Goal: Task Accomplishment & Management: Check status

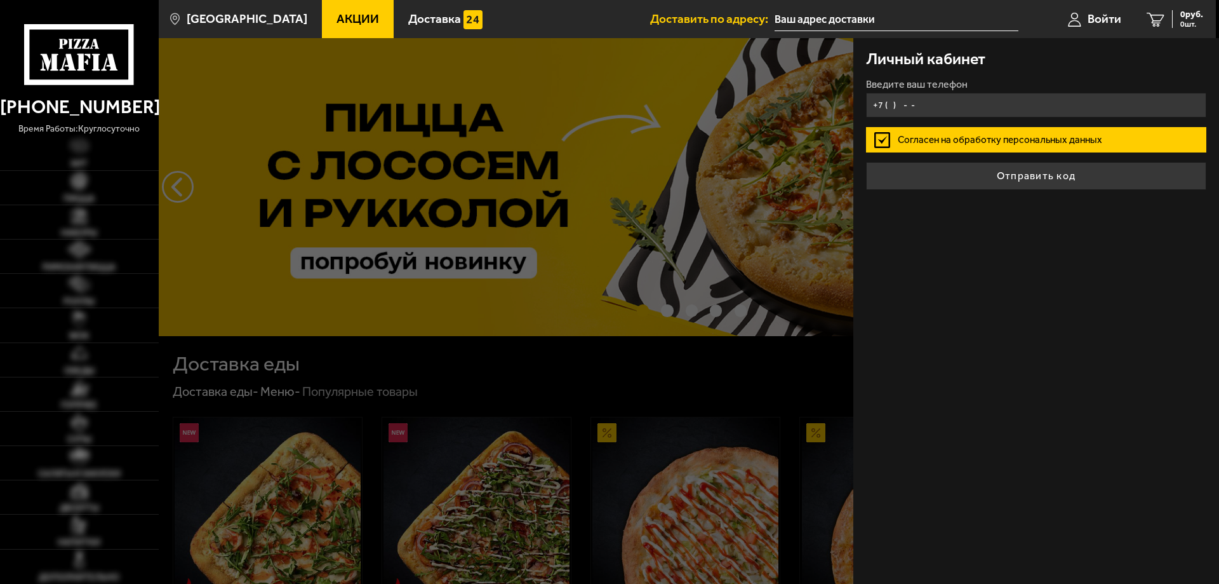
type input "[STREET_ADDRESS][PERSON_NAME]"
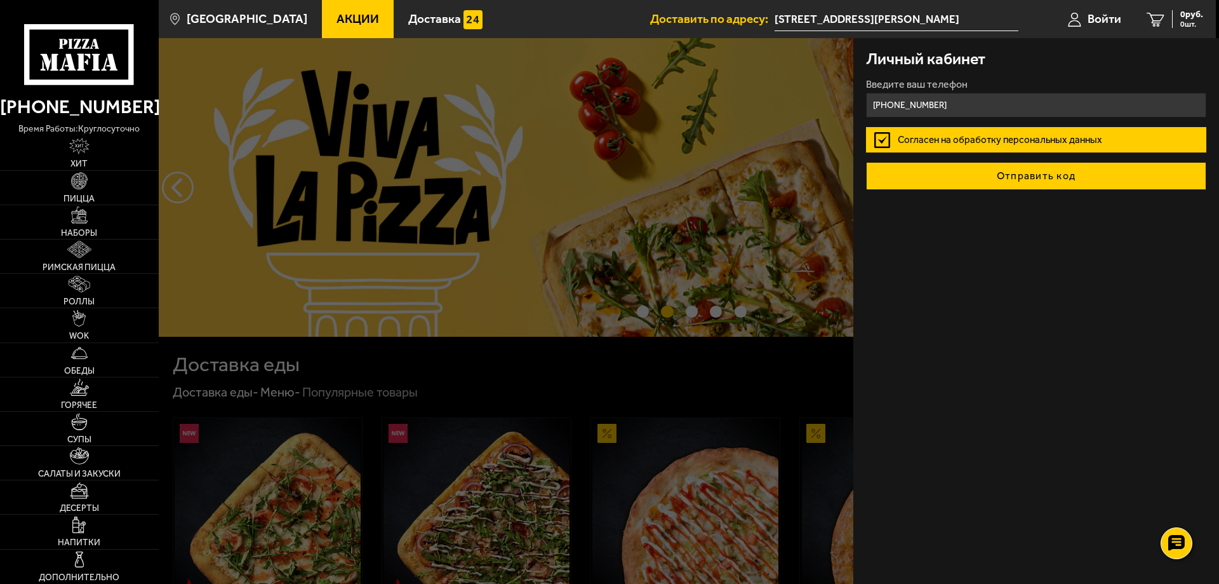
type input "[PHONE_NUMBER]"
click at [991, 181] on button "Отправить код" at bounding box center [1036, 176] width 340 height 28
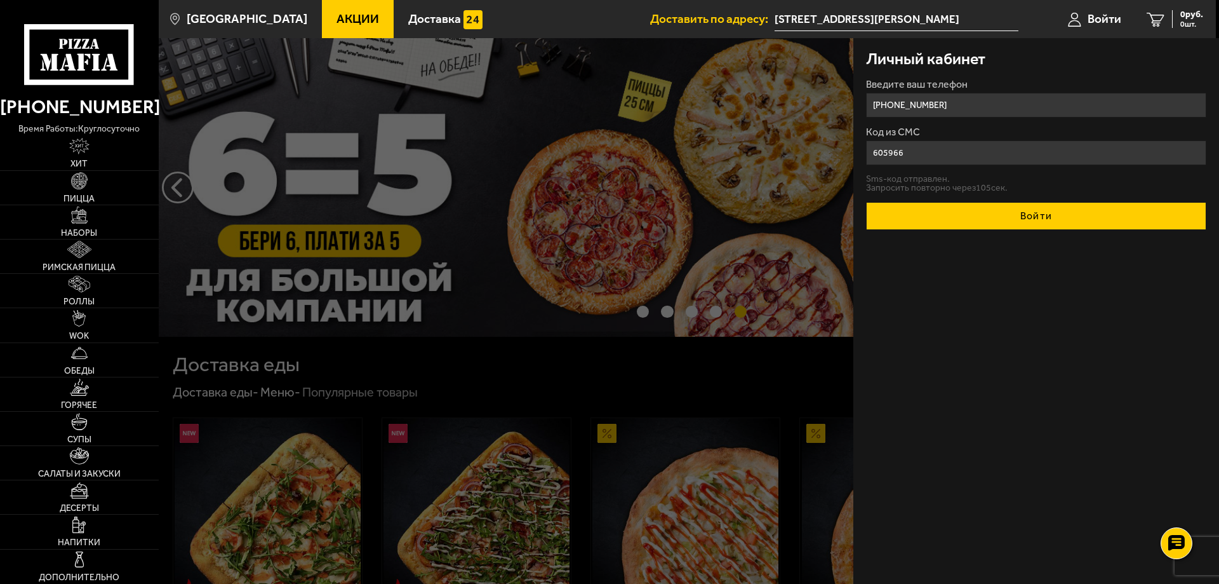
type input "605966"
click at [1045, 216] on button "Войти" at bounding box center [1036, 216] width 340 height 28
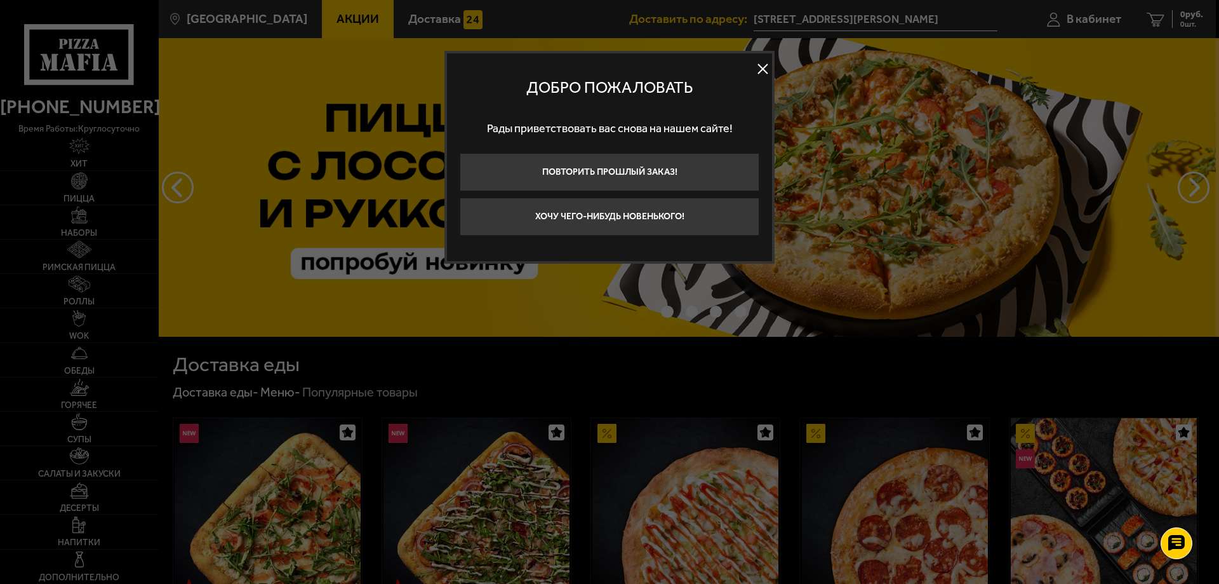
click at [772, 62] on div "Добро пожаловать Рады приветствовать вас снова на нашем сайте! Повторить прошлы…" at bounding box center [610, 157] width 330 height 213
click at [768, 62] on button at bounding box center [762, 69] width 19 height 19
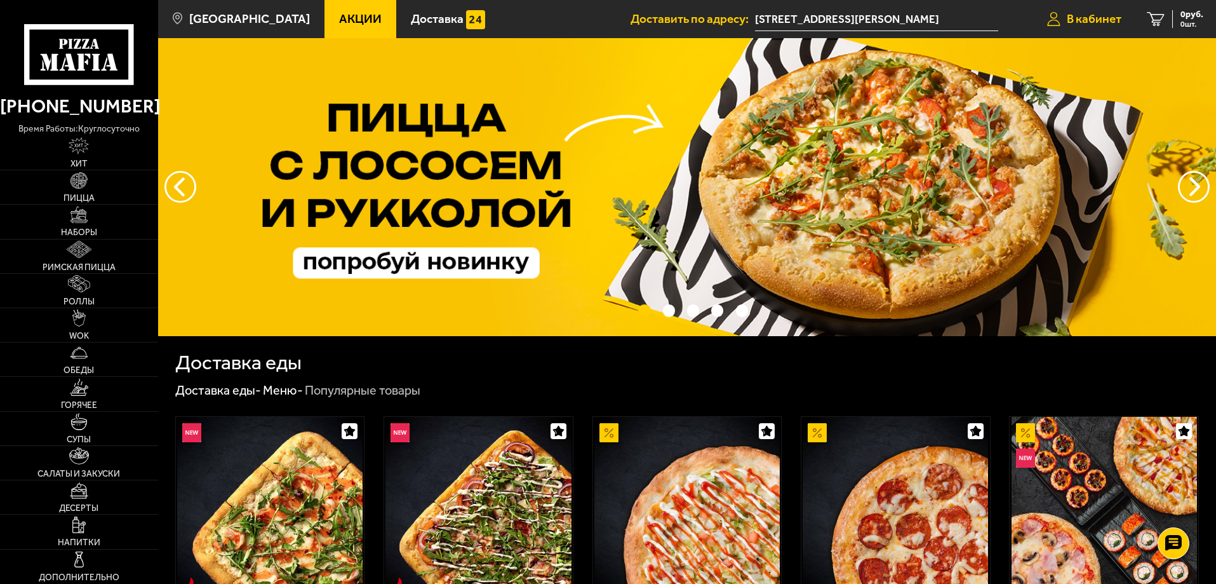
click at [1077, 13] on span "В кабинет" at bounding box center [1094, 19] width 55 height 12
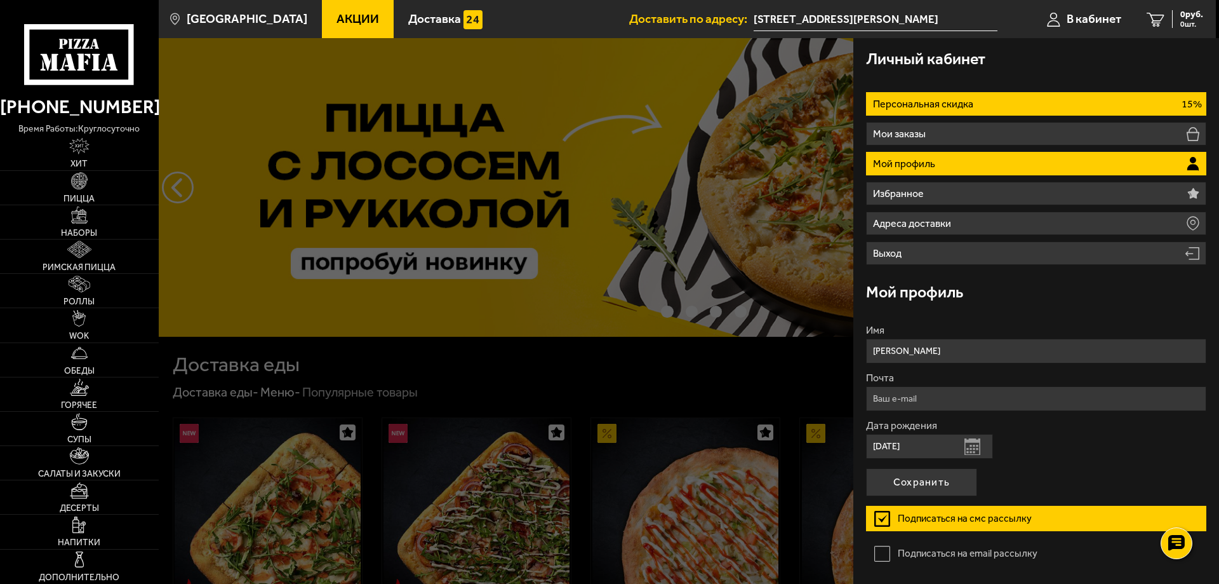
click at [970, 99] on p "Персональная скидка" at bounding box center [925, 104] width 104 height 10
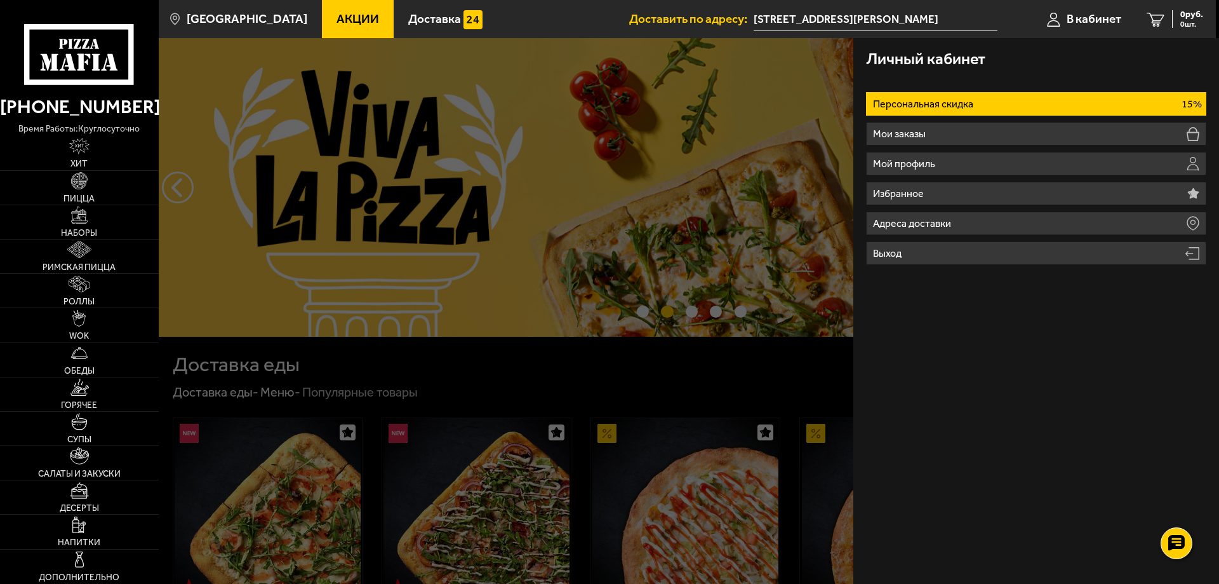
click at [972, 102] on p "Персональная скидка" at bounding box center [925, 104] width 104 height 10
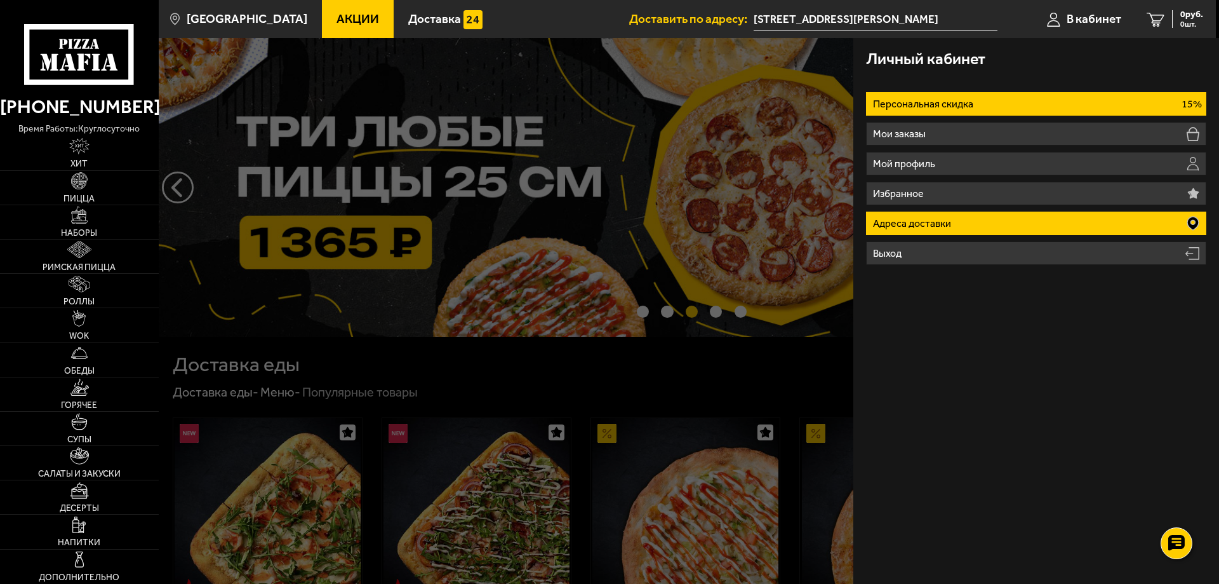
click at [974, 224] on li "Адреса доставки" at bounding box center [1036, 222] width 340 height 23
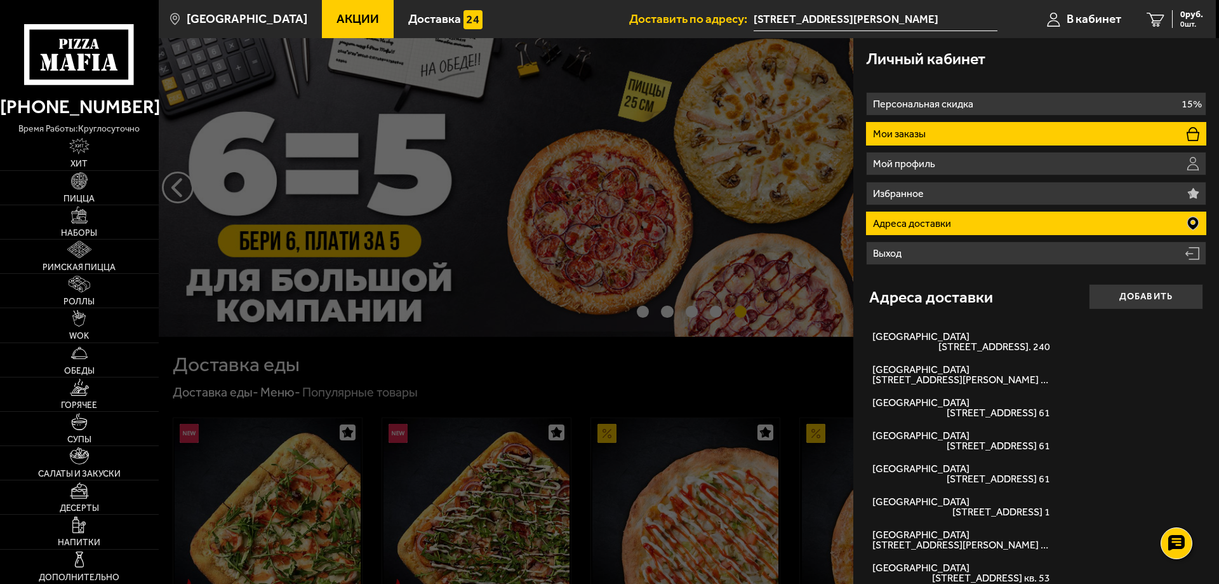
click at [918, 125] on li "Мои заказы" at bounding box center [1036, 133] width 340 height 23
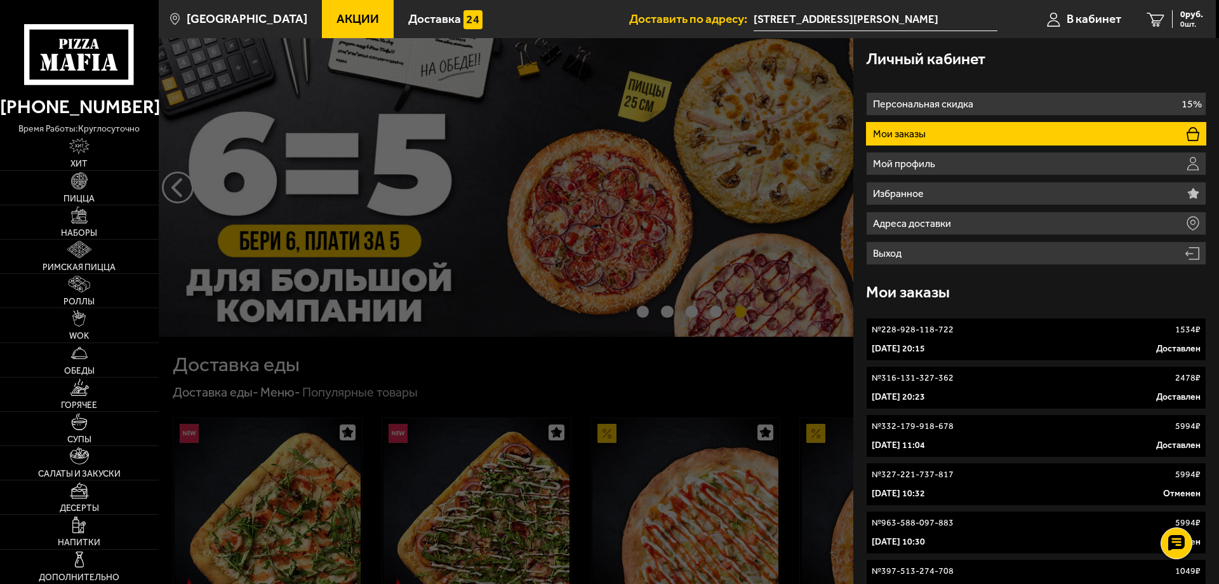
click at [958, 328] on div "№ 228-928-118-722 1534 ₽" at bounding box center [1036, 329] width 329 height 13
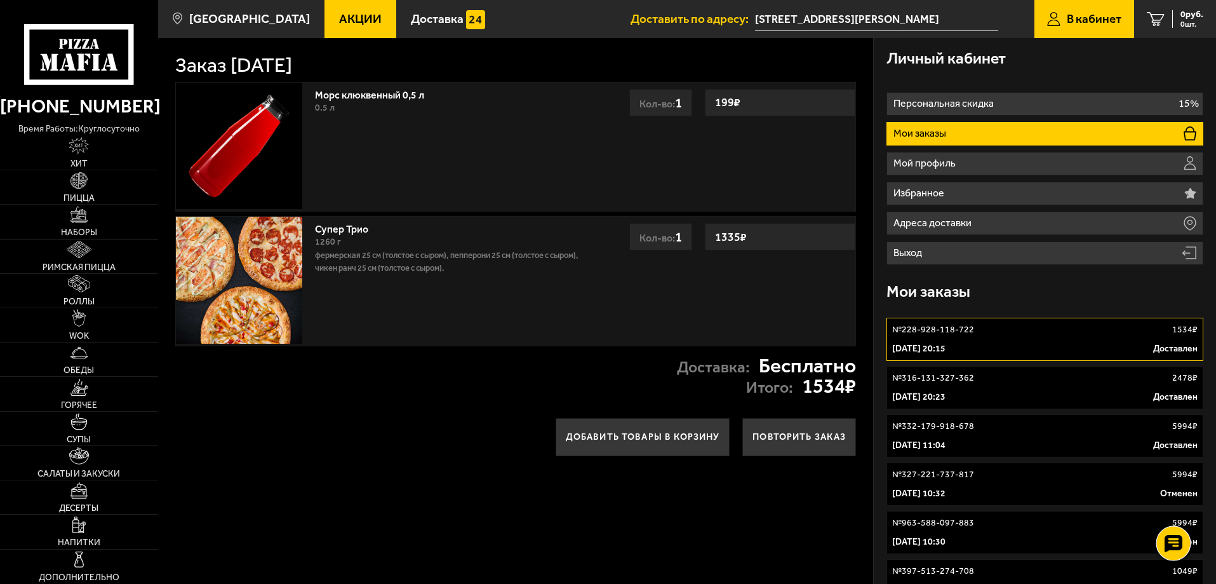
click at [1166, 544] on use at bounding box center [1173, 543] width 18 height 18
click at [1174, 512] on use at bounding box center [1173, 505] width 18 height 18
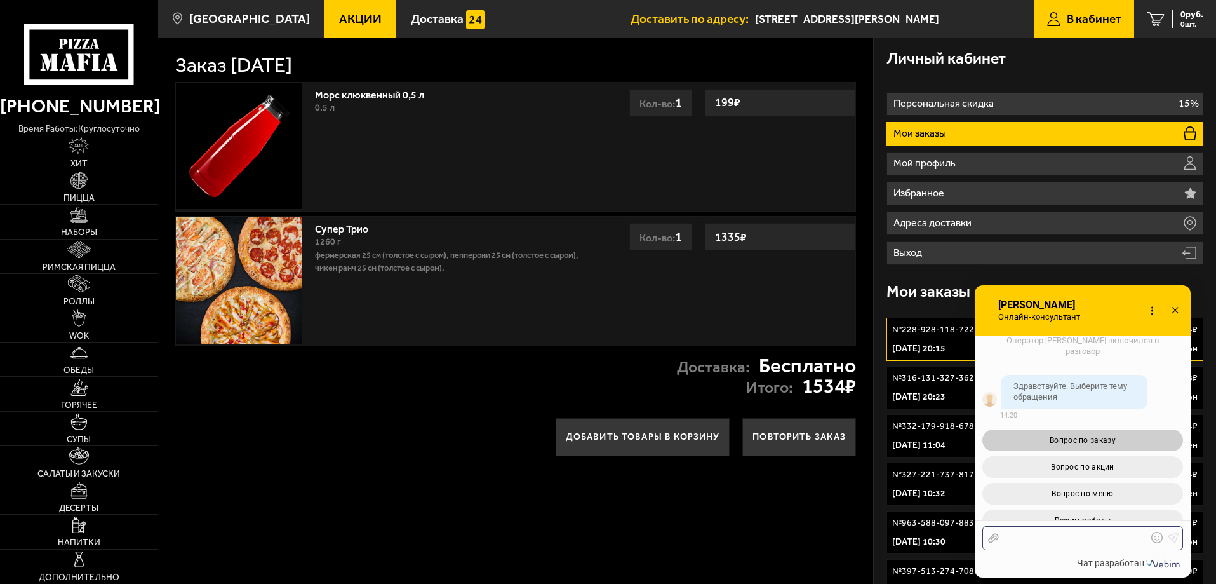
scroll to position [64, 0]
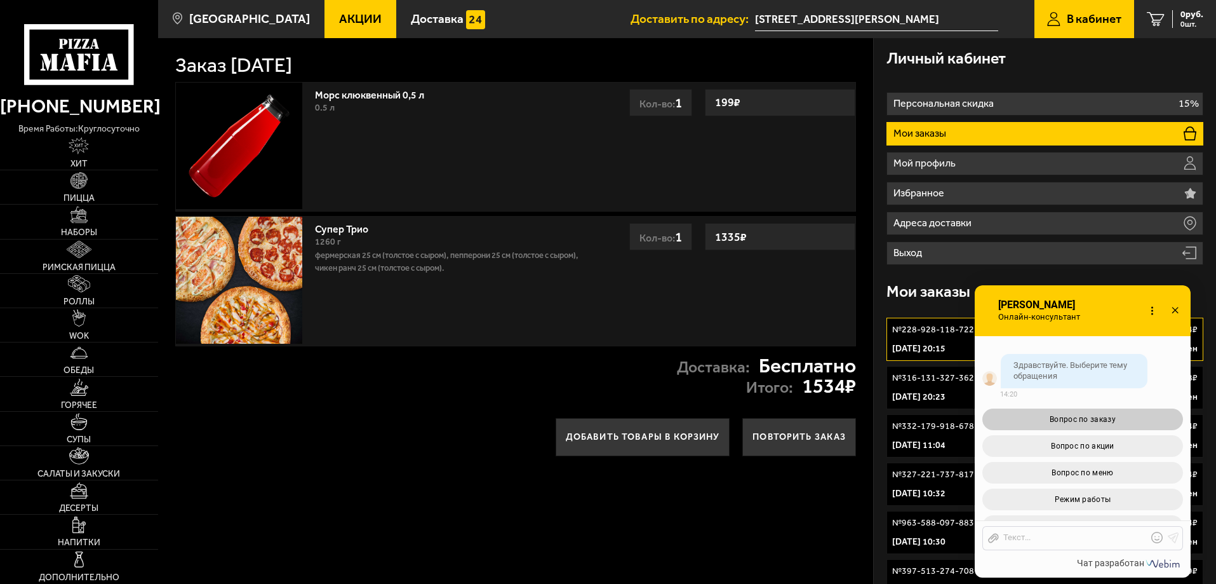
click at [1125, 417] on button "Вопрос по заказу" at bounding box center [1083, 419] width 201 height 22
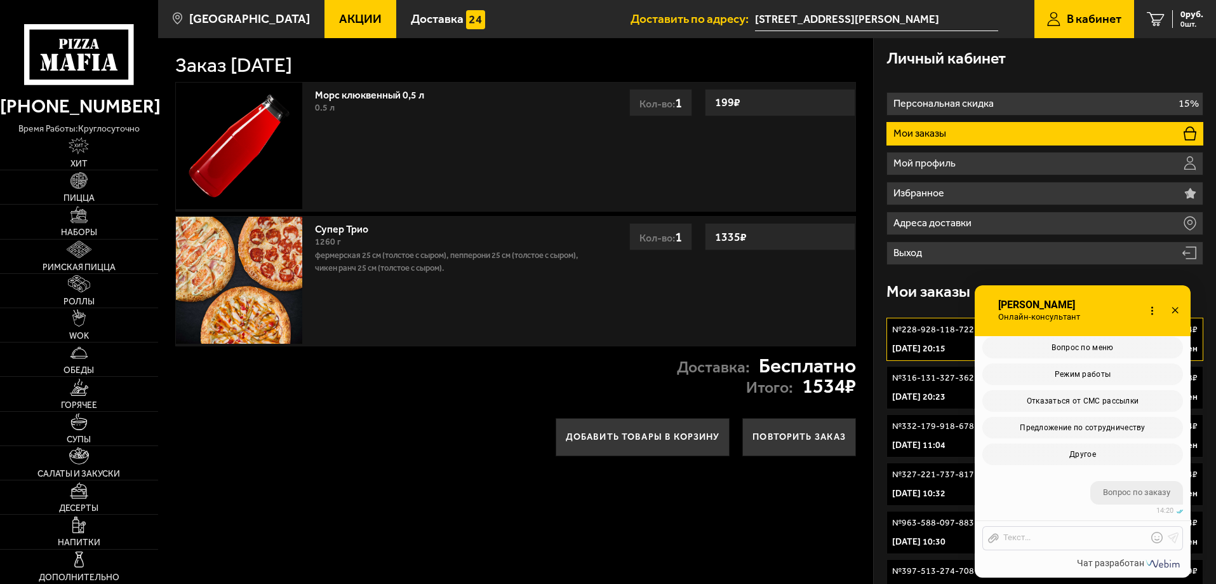
scroll to position [428, 0]
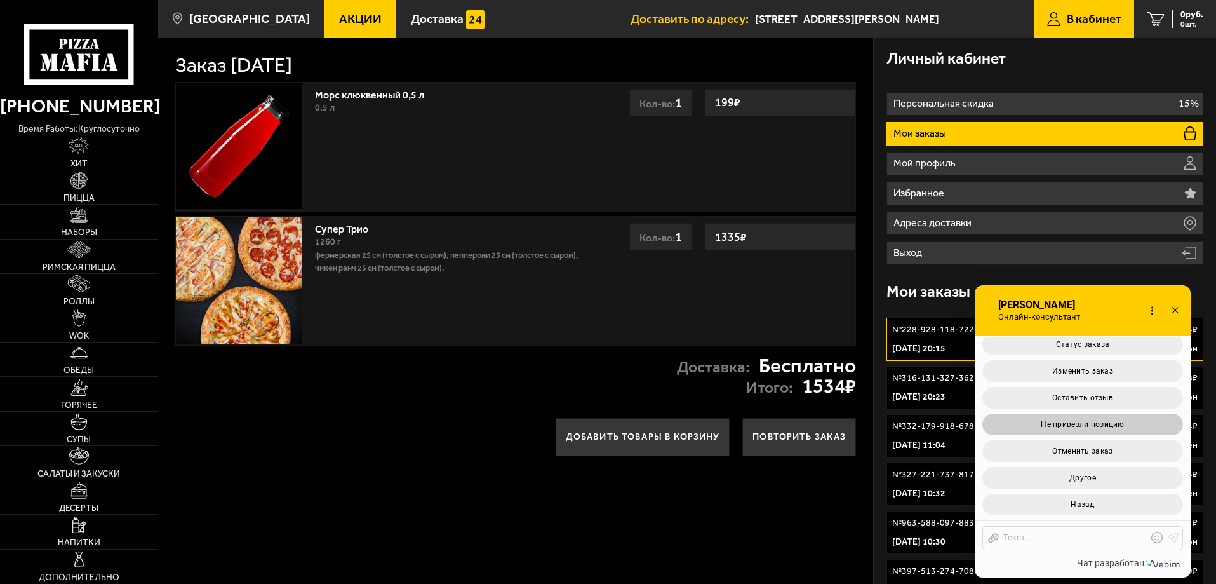
click at [1115, 429] on button "Не привезли позицию" at bounding box center [1083, 424] width 201 height 22
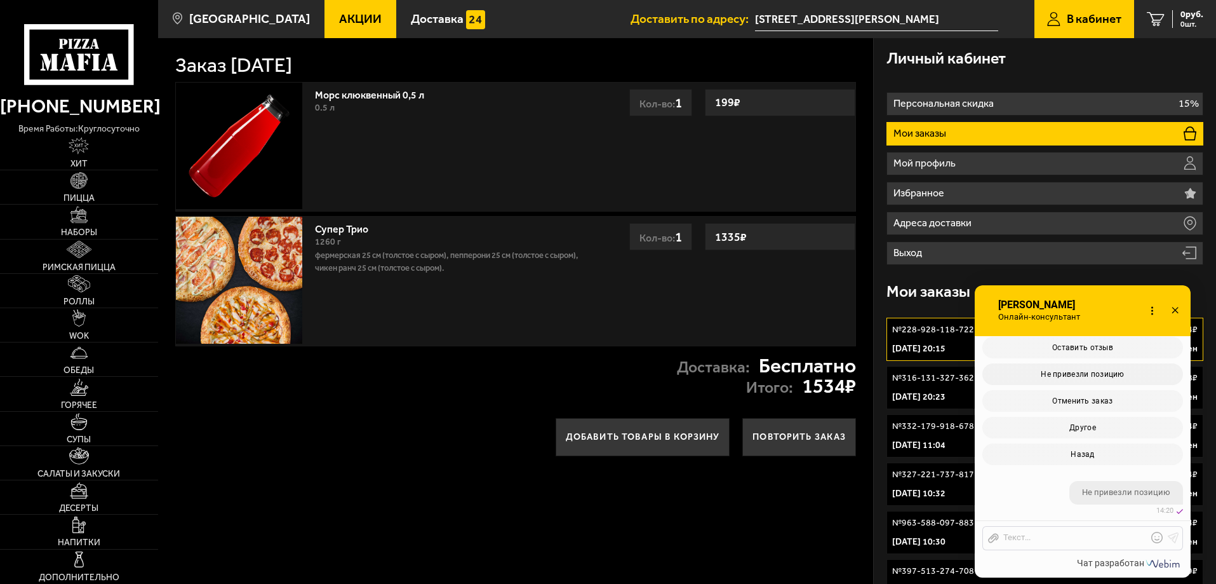
scroll to position [599, 0]
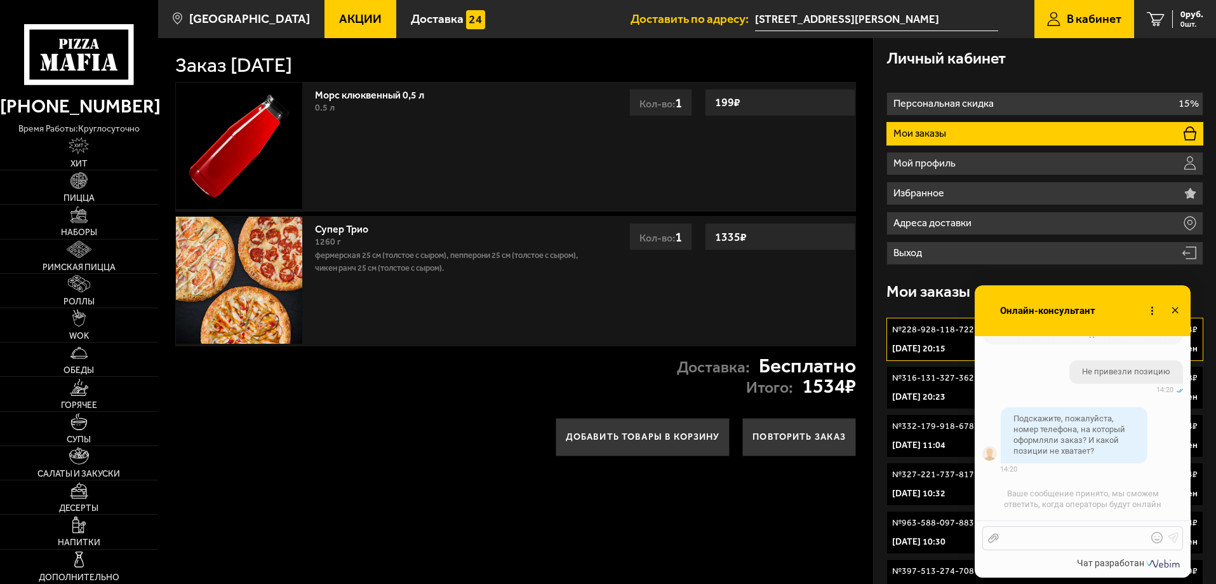
click at [1057, 533] on div at bounding box center [1073, 537] width 149 height 11
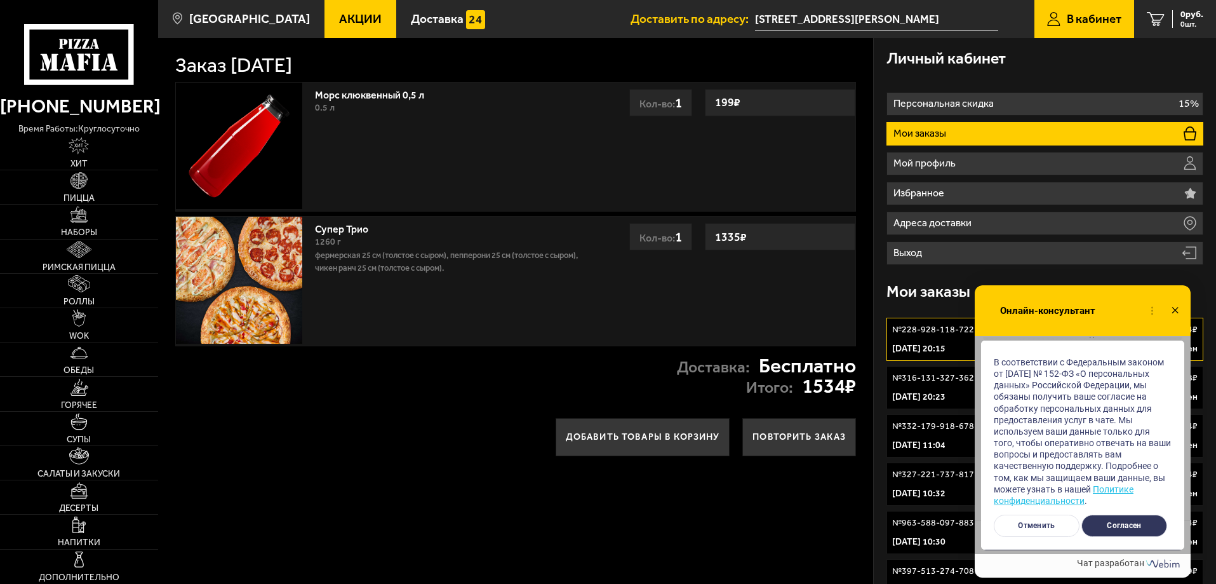
click at [1125, 532] on button "Согласен" at bounding box center [1125, 525] width 86 height 22
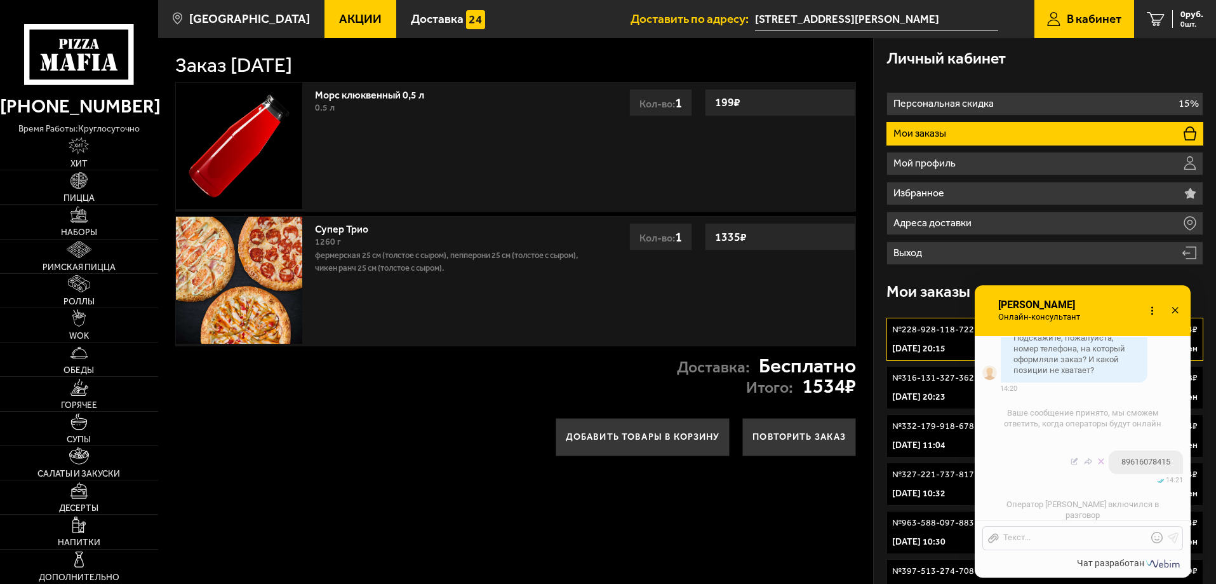
scroll to position [737, 0]
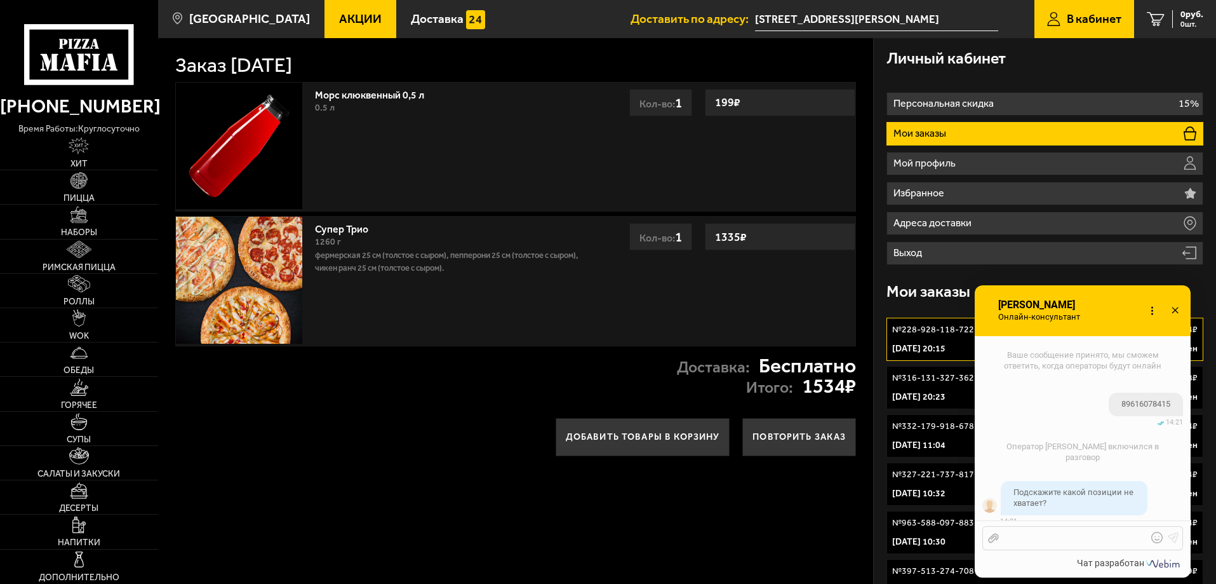
click at [1070, 536] on div at bounding box center [1073, 537] width 149 height 11
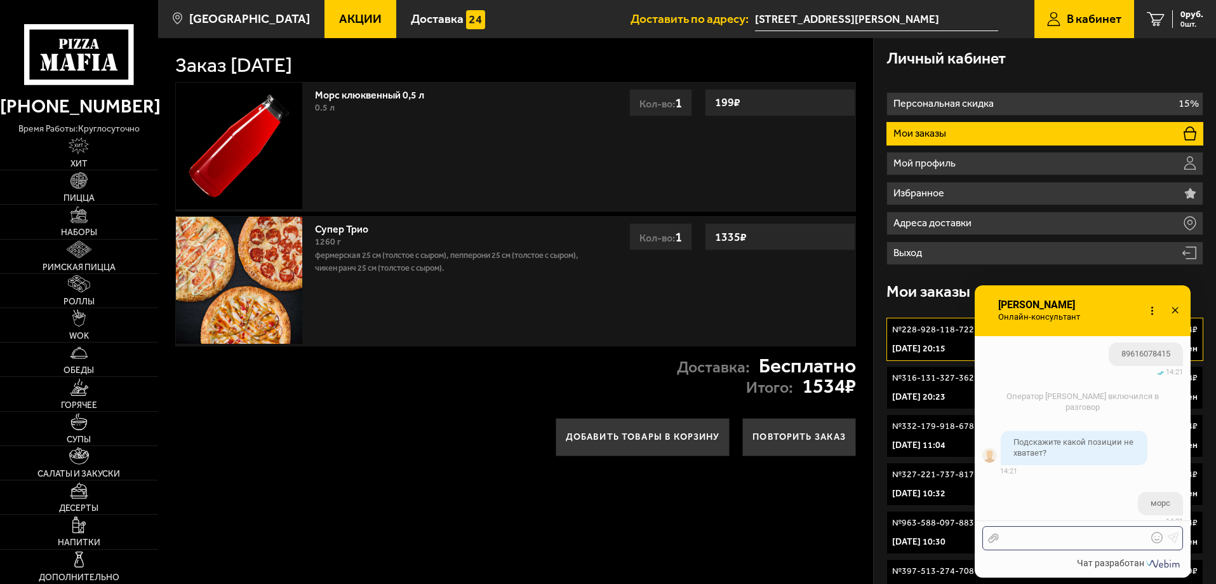
scroll to position [856, 0]
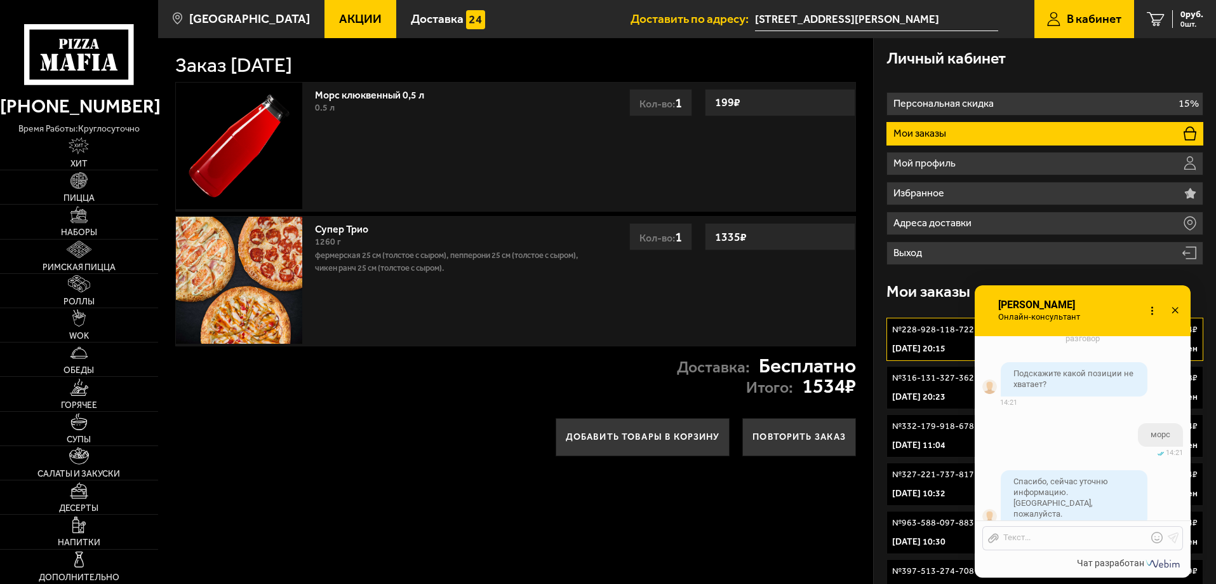
drag, startPoint x: 180, startPoint y: 61, endPoint x: 401, endPoint y: 50, distance: 221.3
click at [401, 50] on div "Заказ [DATE]" at bounding box center [515, 56] width 681 height 37
copy h1 "Заказ [DATE]"
click at [1056, 533] on div at bounding box center [1073, 537] width 149 height 11
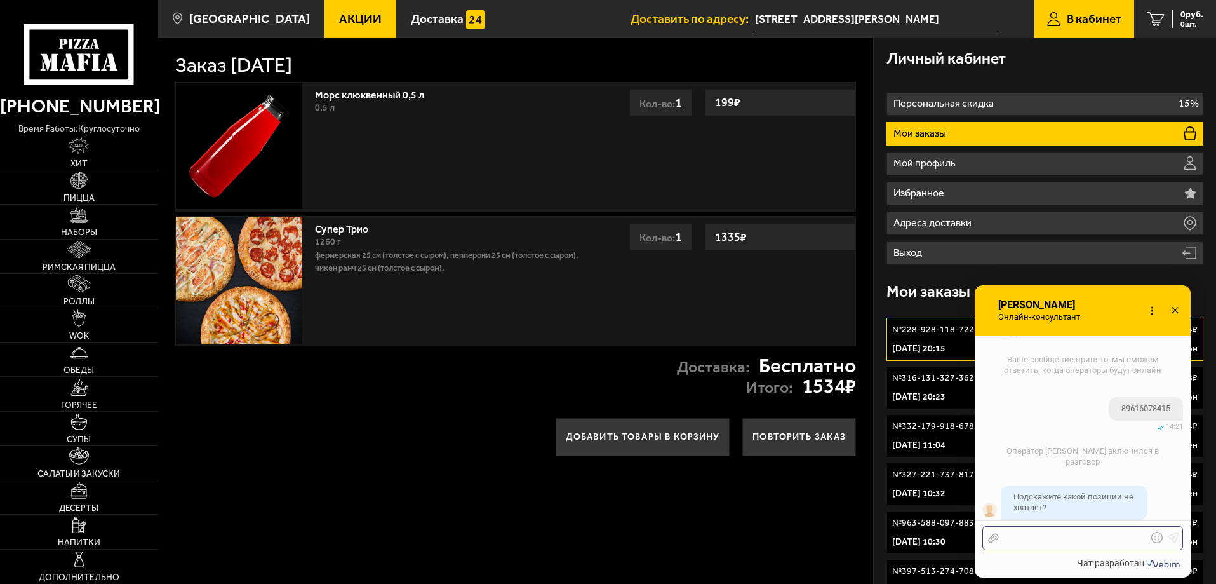
scroll to position [1050, 0]
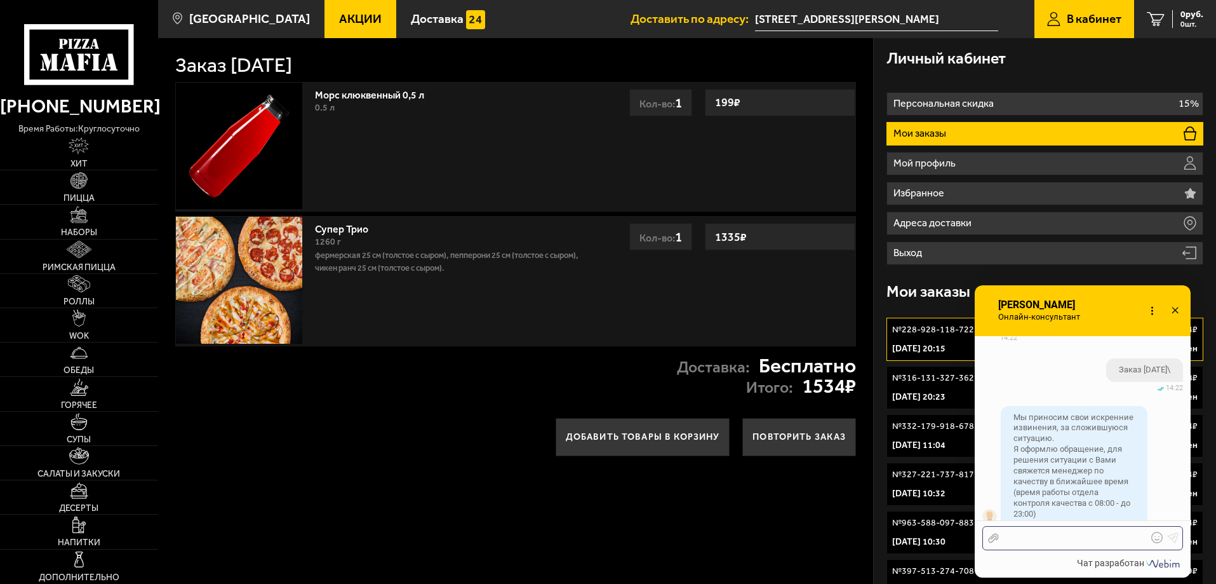
click at [1071, 539] on div at bounding box center [1073, 537] width 149 height 11
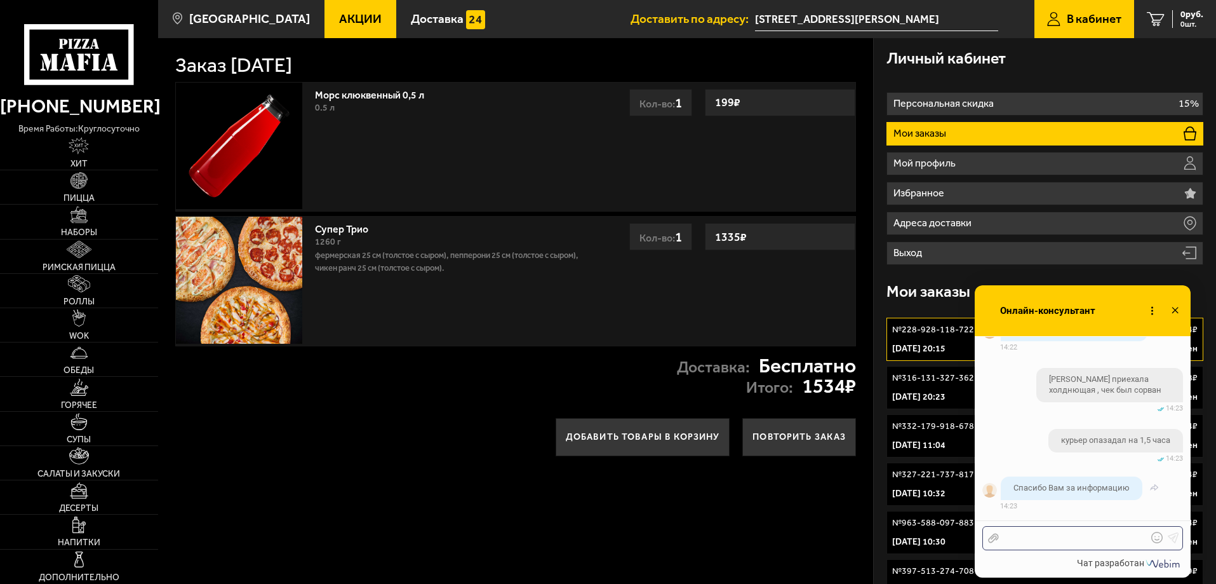
scroll to position [1426, 0]
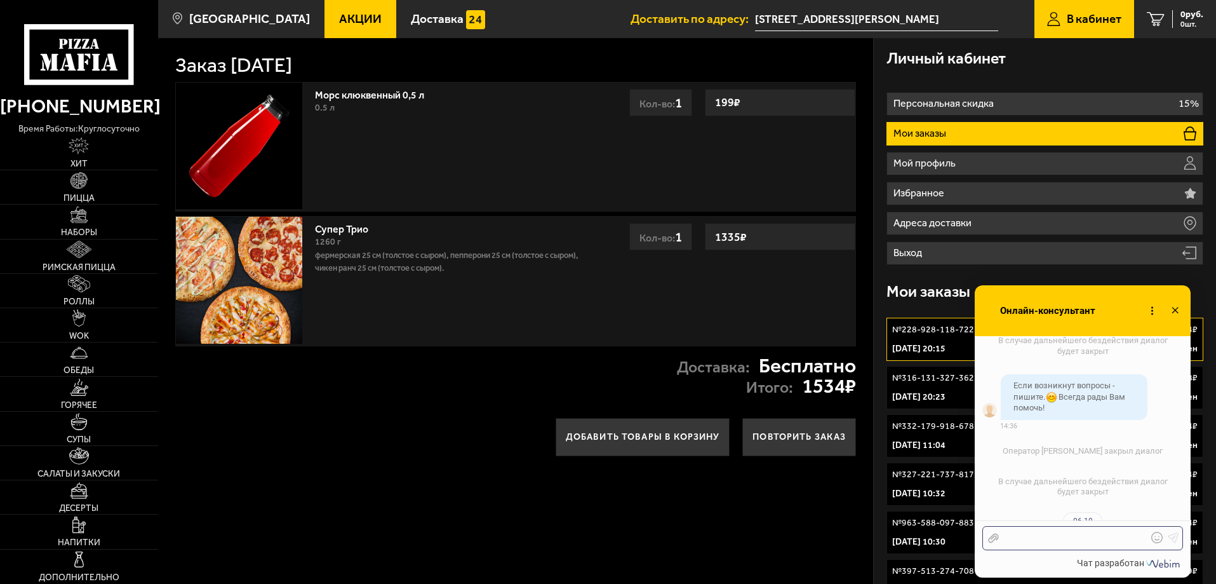
click at [1086, 535] on div at bounding box center [1073, 537] width 149 height 11
click at [1170, 314] on icon at bounding box center [1175, 311] width 18 height 18
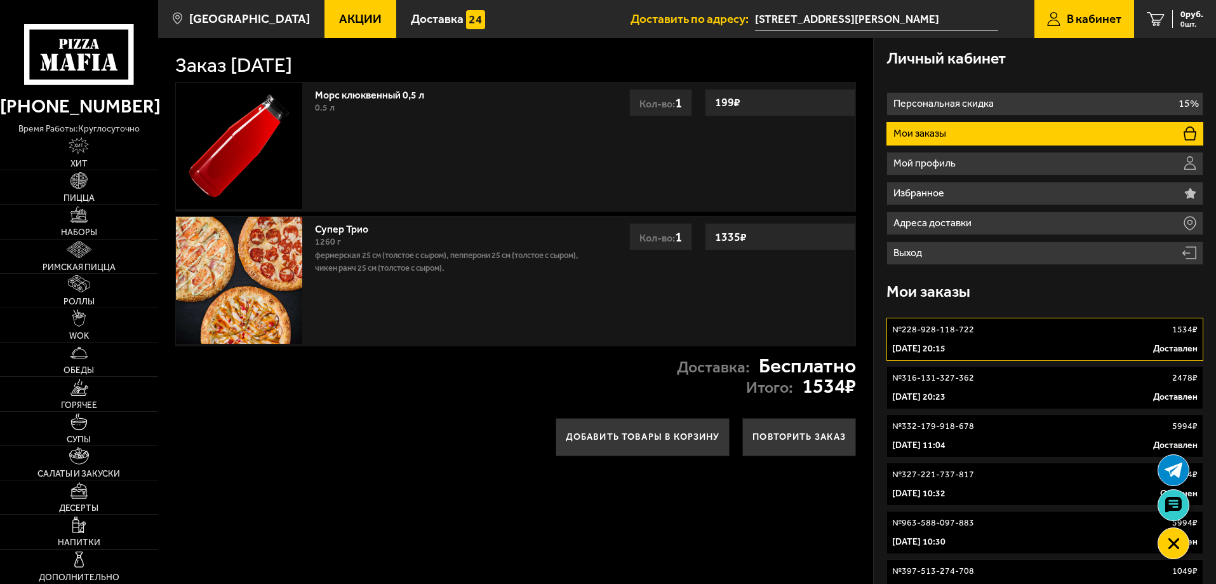
click at [57, 51] on icon at bounding box center [78, 54] width 109 height 60
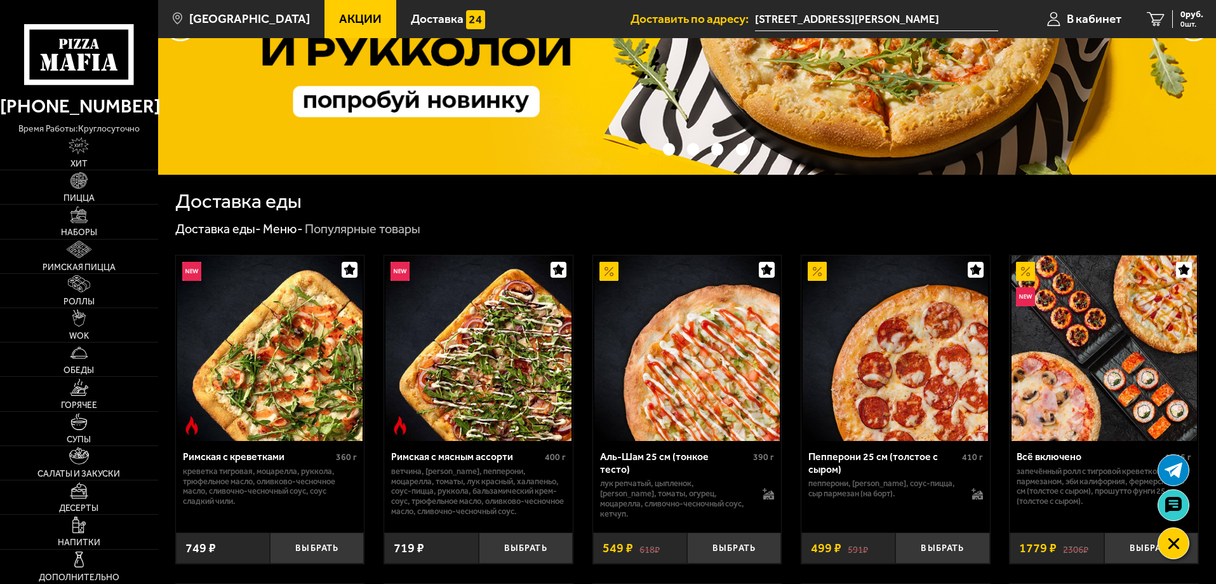
scroll to position [64, 0]
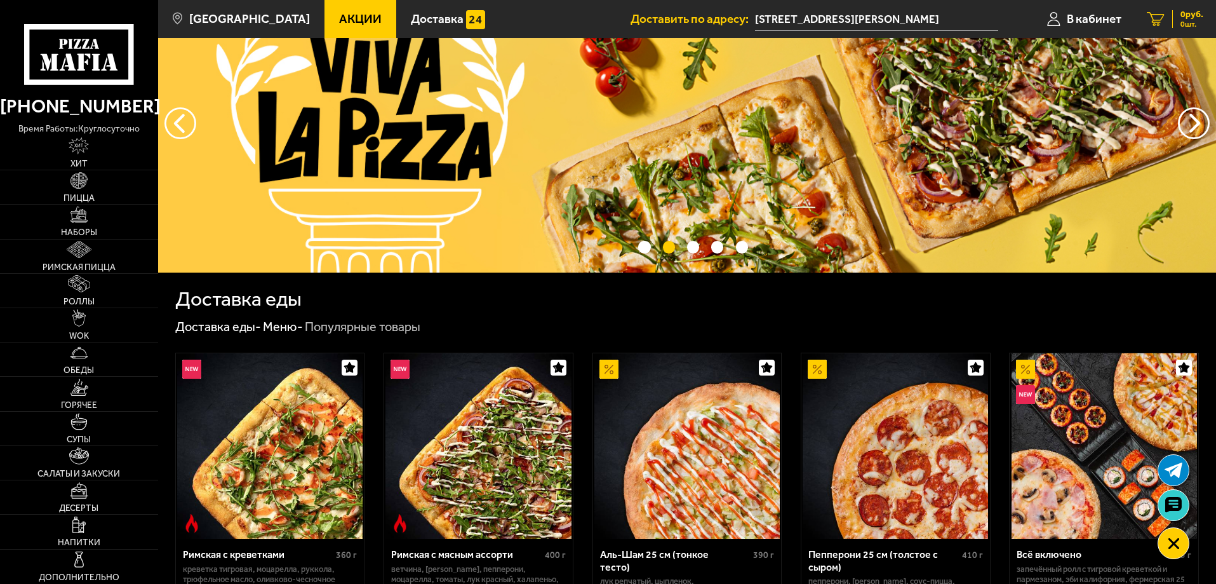
click at [1177, 14] on div "0 руб. 0 шт." at bounding box center [1187, 19] width 31 height 18
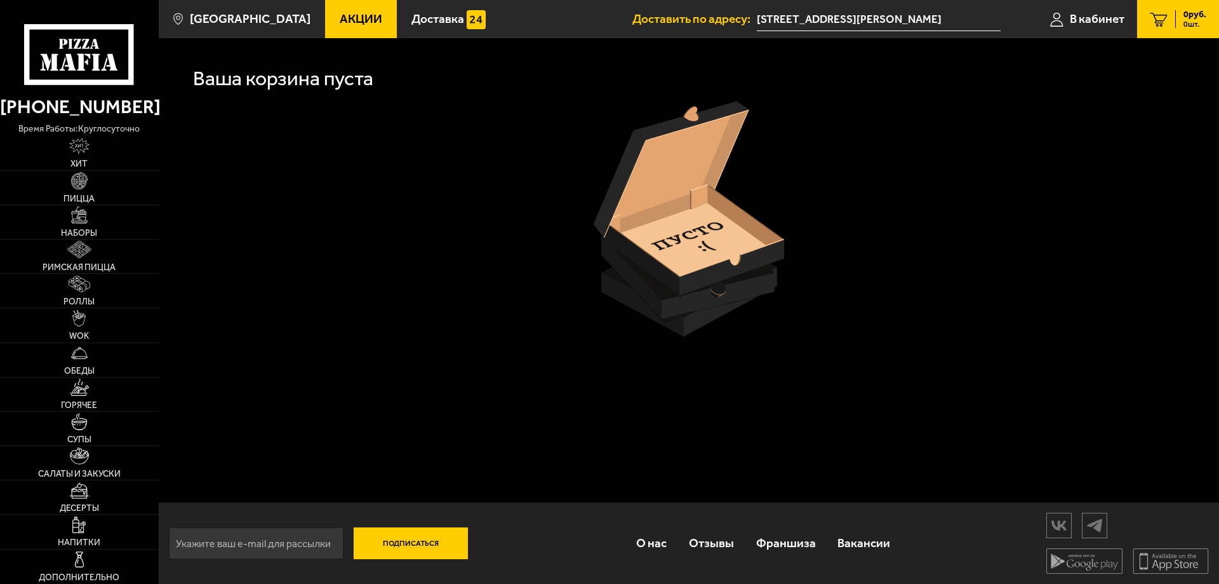
click at [817, 14] on input "[STREET_ADDRESS][PERSON_NAME]" at bounding box center [879, 19] width 244 height 23
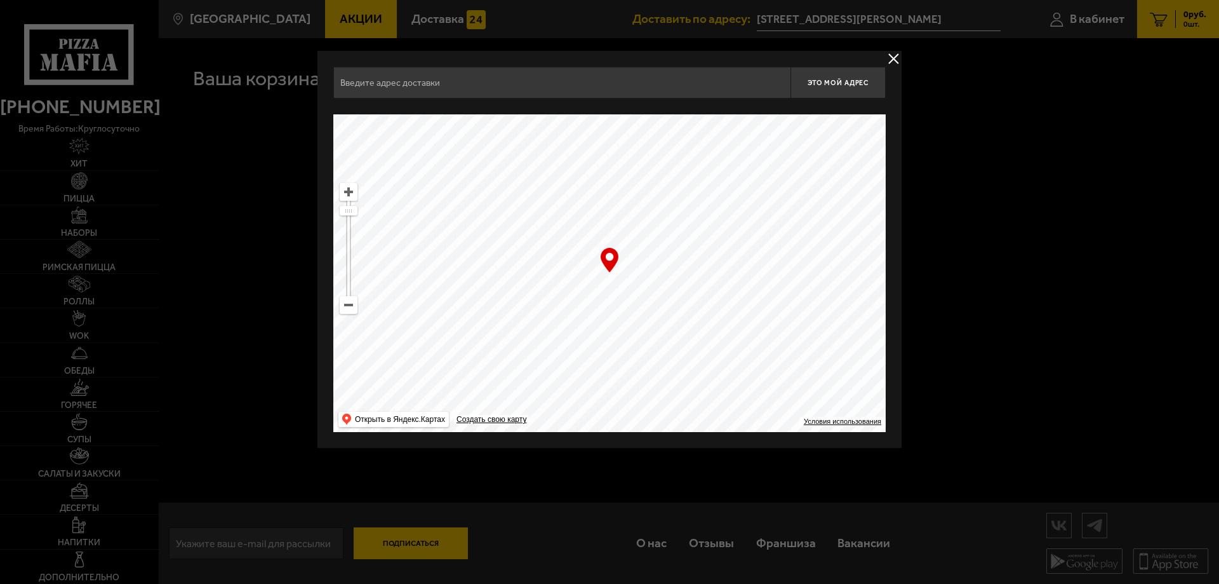
type input "[STREET_ADDRESS][PERSON_NAME]"
click at [886, 60] on button "delivery type" at bounding box center [894, 59] width 16 height 16
